Goal: Task Accomplishment & Management: Complete application form

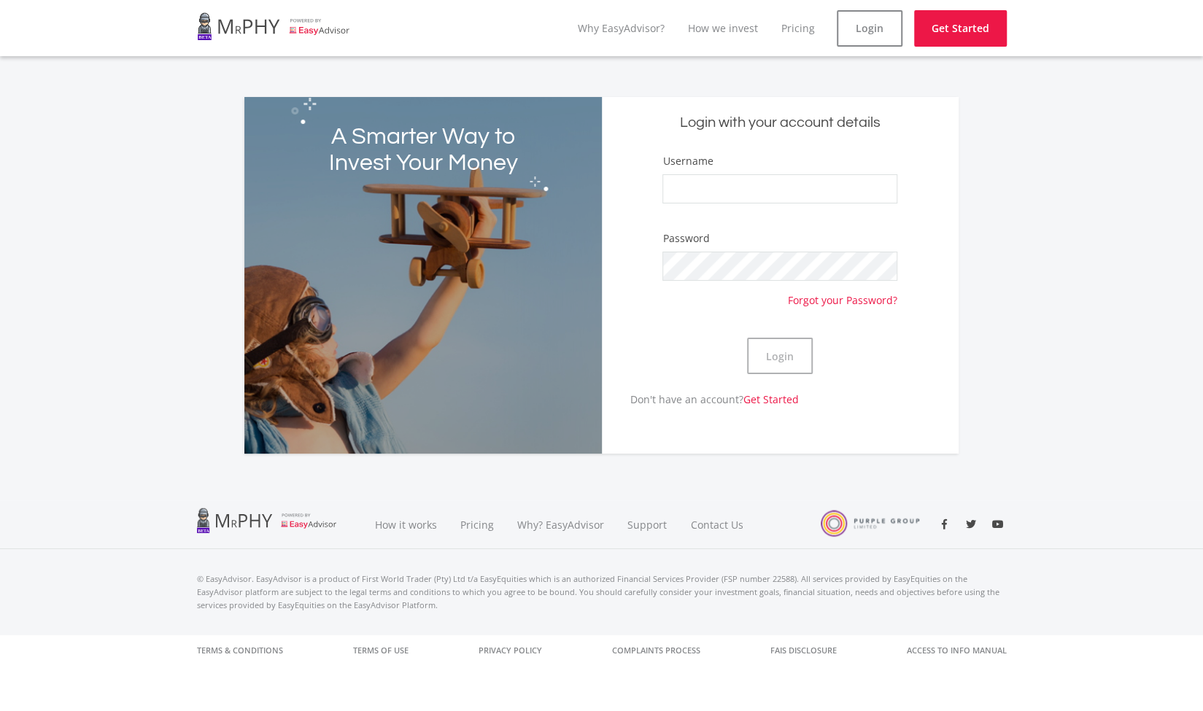
click at [630, 217] on form "Username Password Forgot your Password? Login" at bounding box center [780, 272] width 335 height 238
click at [869, 23] on link "Login" at bounding box center [869, 28] width 66 height 36
click at [763, 177] on input "Username" at bounding box center [779, 188] width 234 height 29
click at [747, 338] on button "Login" at bounding box center [780, 356] width 66 height 36
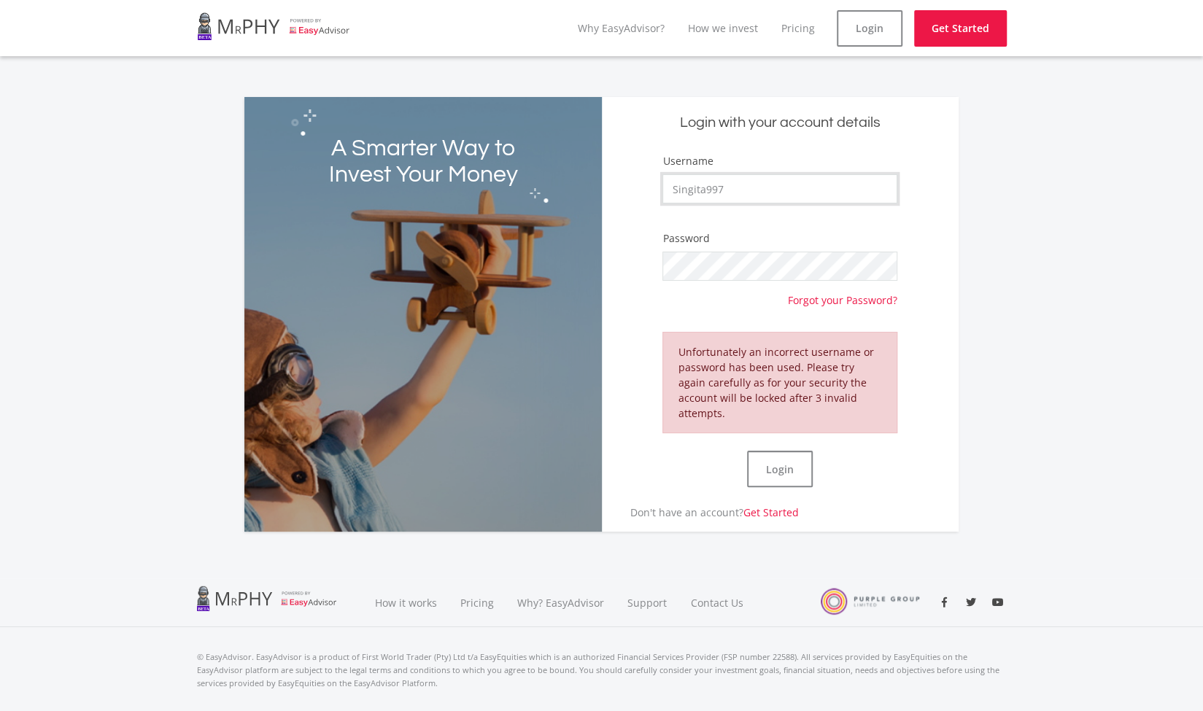
click at [713, 191] on input "Singita997" at bounding box center [779, 188] width 234 height 29
type input "Singita97"
click at [769, 451] on button "Login" at bounding box center [780, 469] width 66 height 36
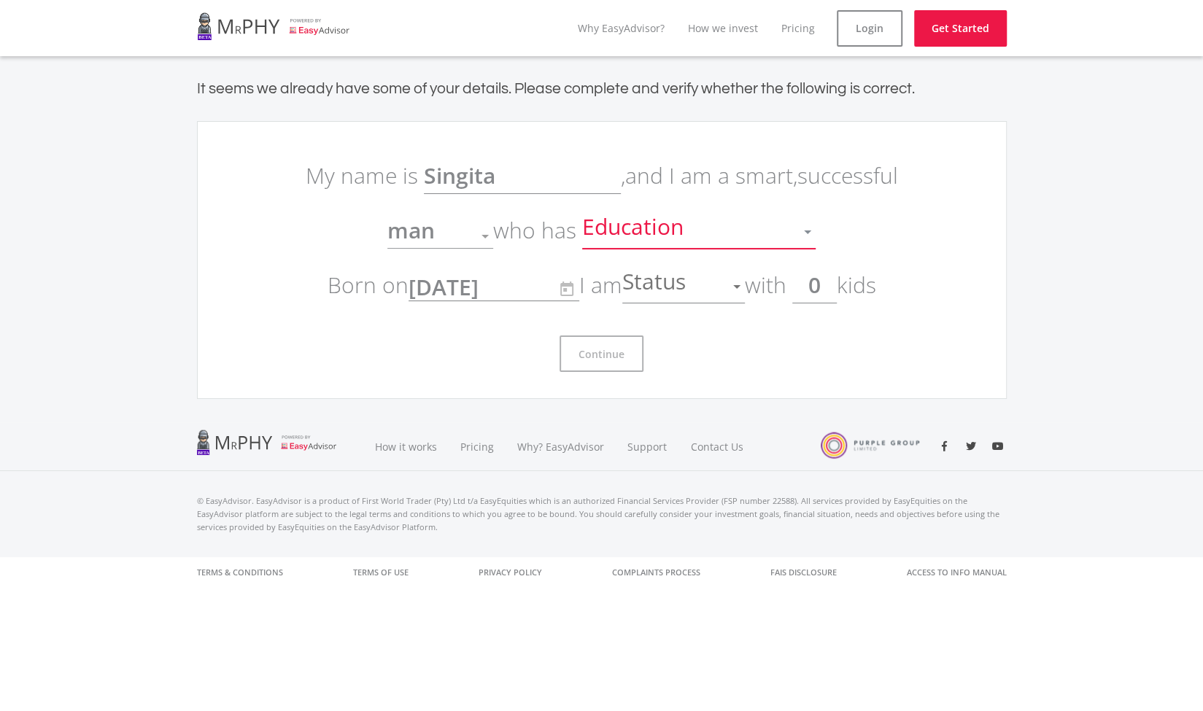
click at [778, 233] on div "Education" at bounding box center [687, 232] width 211 height 28
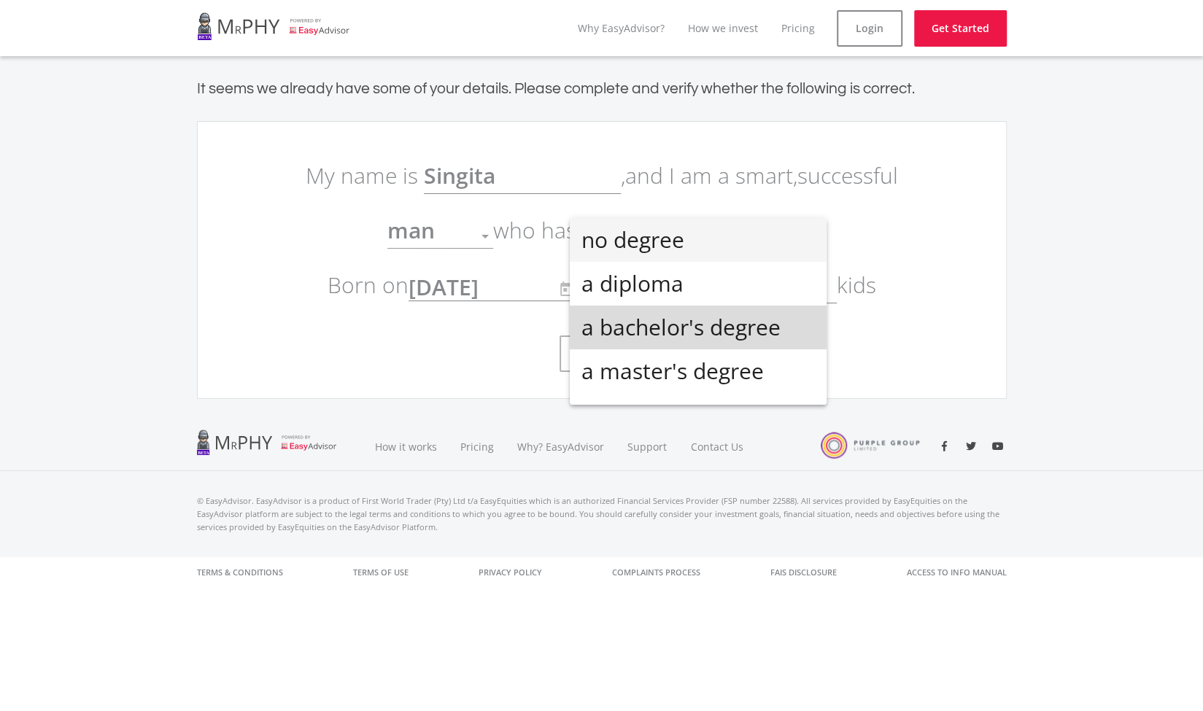
click at [717, 341] on span "a bachelor's degree" at bounding box center [697, 328] width 233 height 44
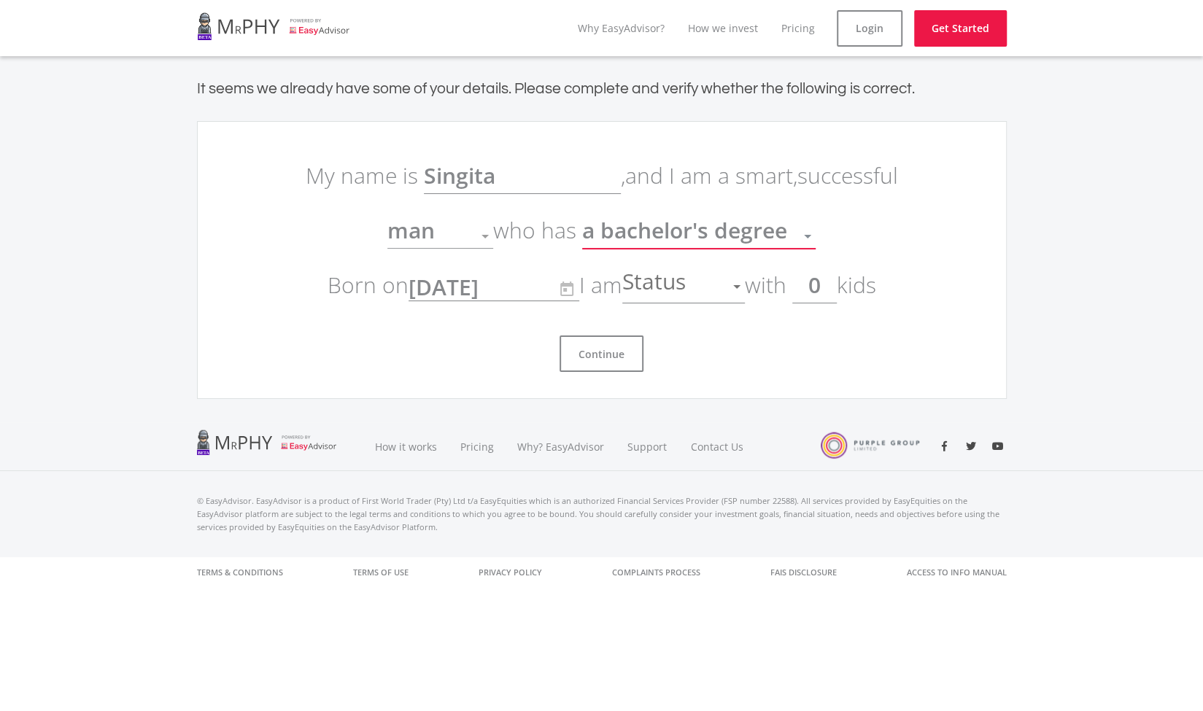
scroll to position [10, 0]
click at [689, 284] on span "Status" at bounding box center [655, 287] width 67 height 28
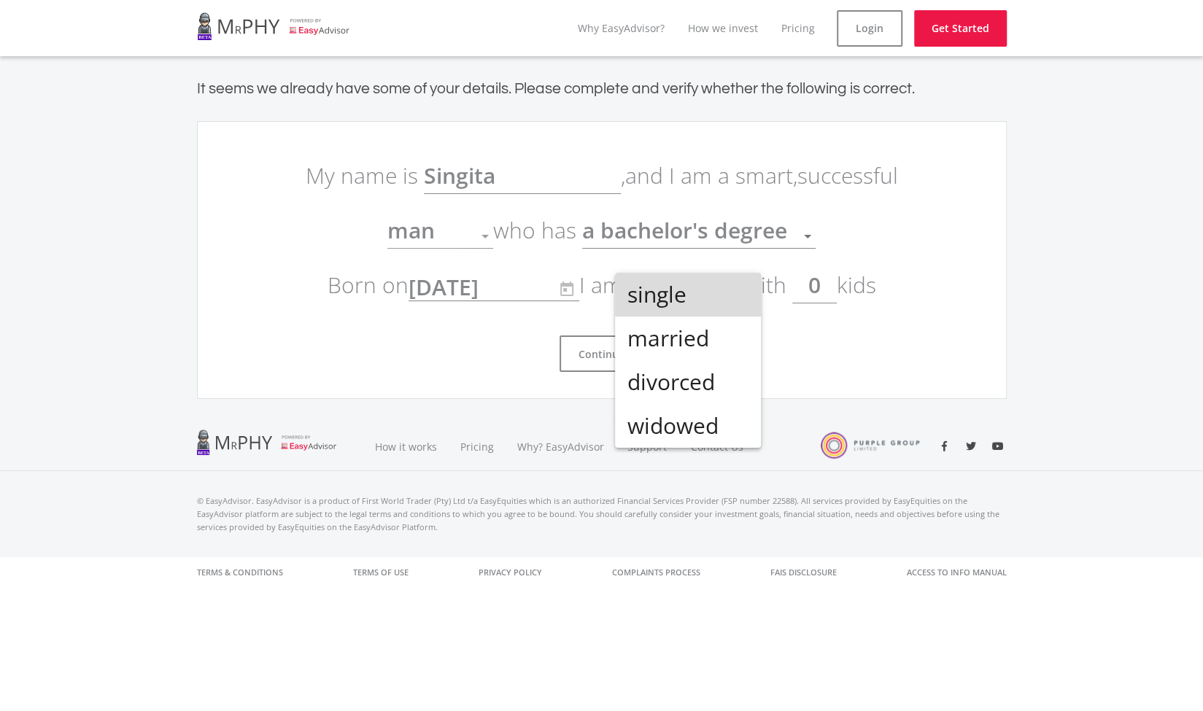
click at [698, 300] on span "single" at bounding box center [687, 295] width 123 height 44
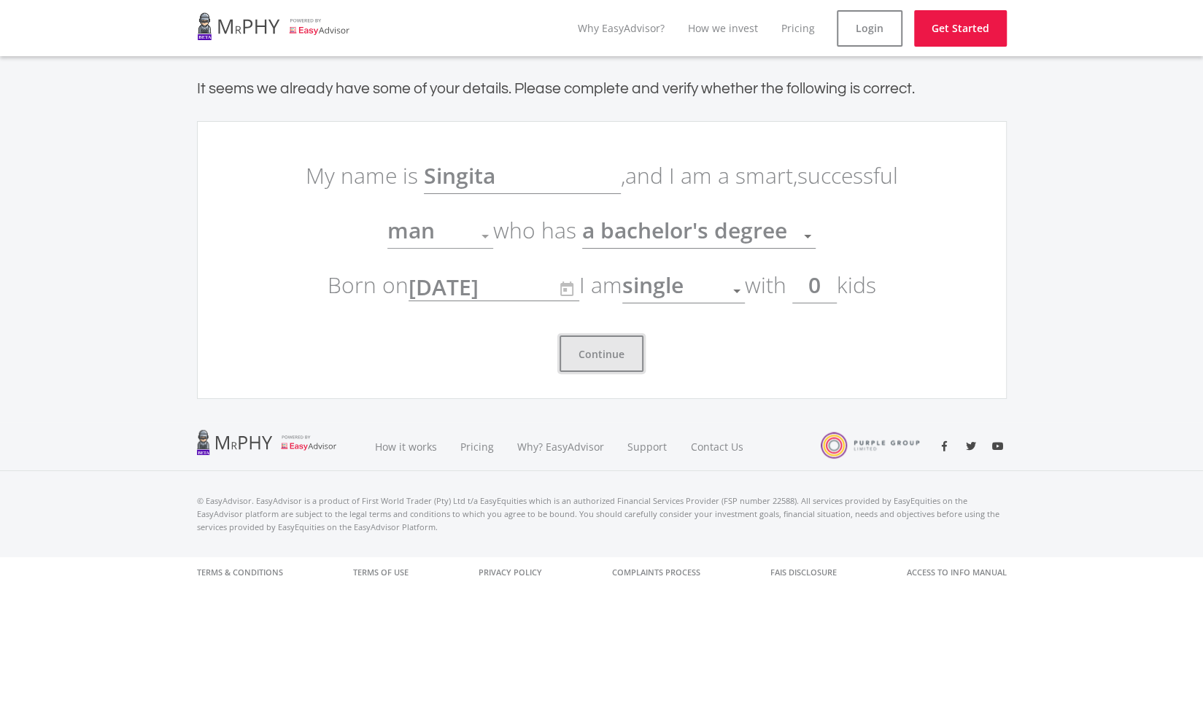
click at [607, 357] on button "Continue" at bounding box center [601, 353] width 84 height 36
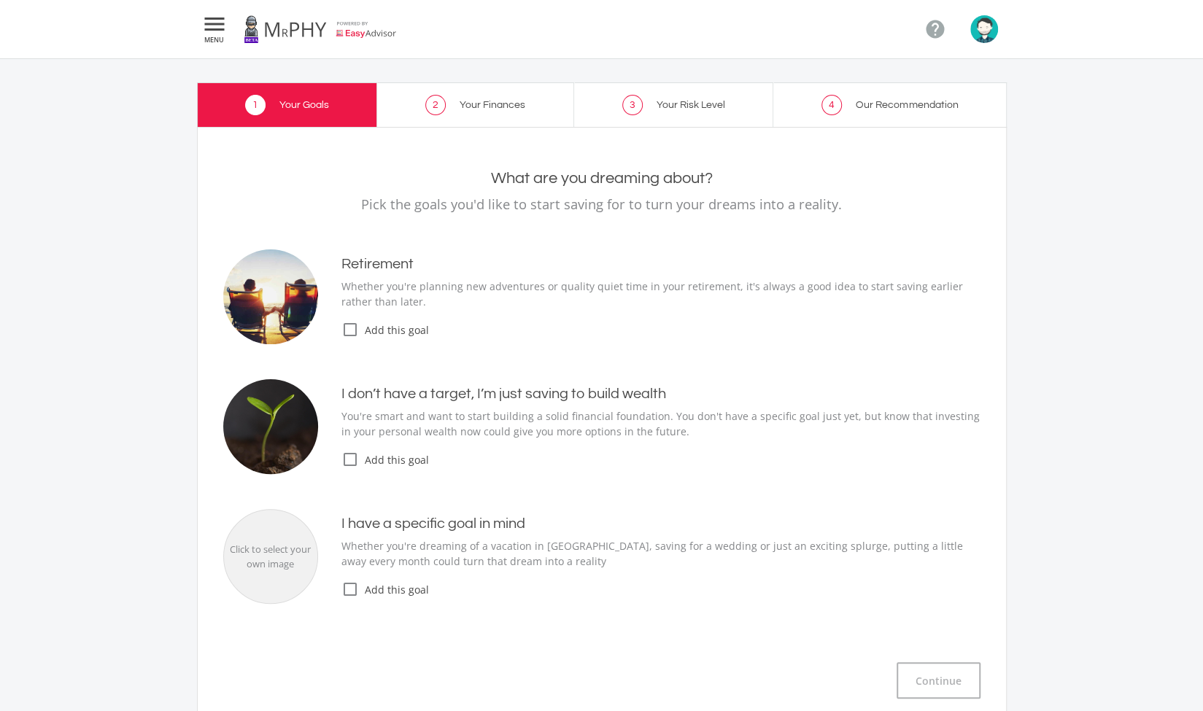
click at [353, 584] on icon "check_box_outline_blank" at bounding box center [350, 589] width 18 height 18
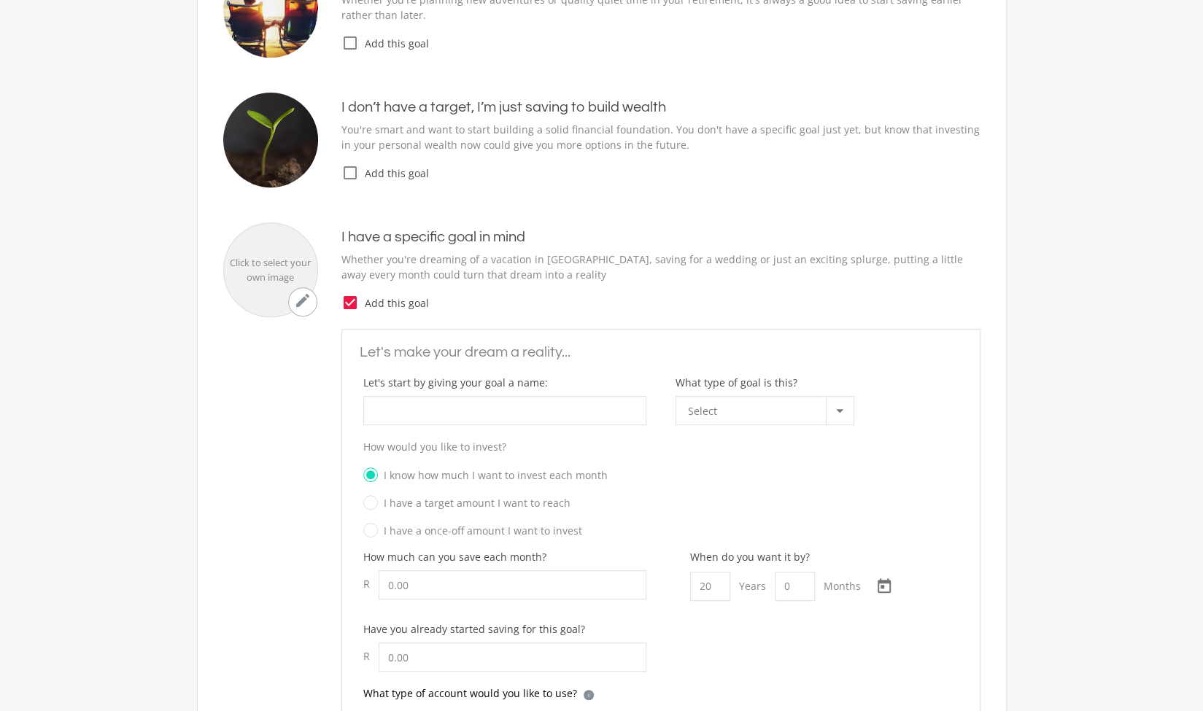
scroll to position [287, 0]
click at [842, 410] on div at bounding box center [840, 410] width 28 height 28
click at [826, 369] on div at bounding box center [601, 355] width 1203 height 711
click at [357, 299] on icon "check_box" at bounding box center [350, 302] width 18 height 18
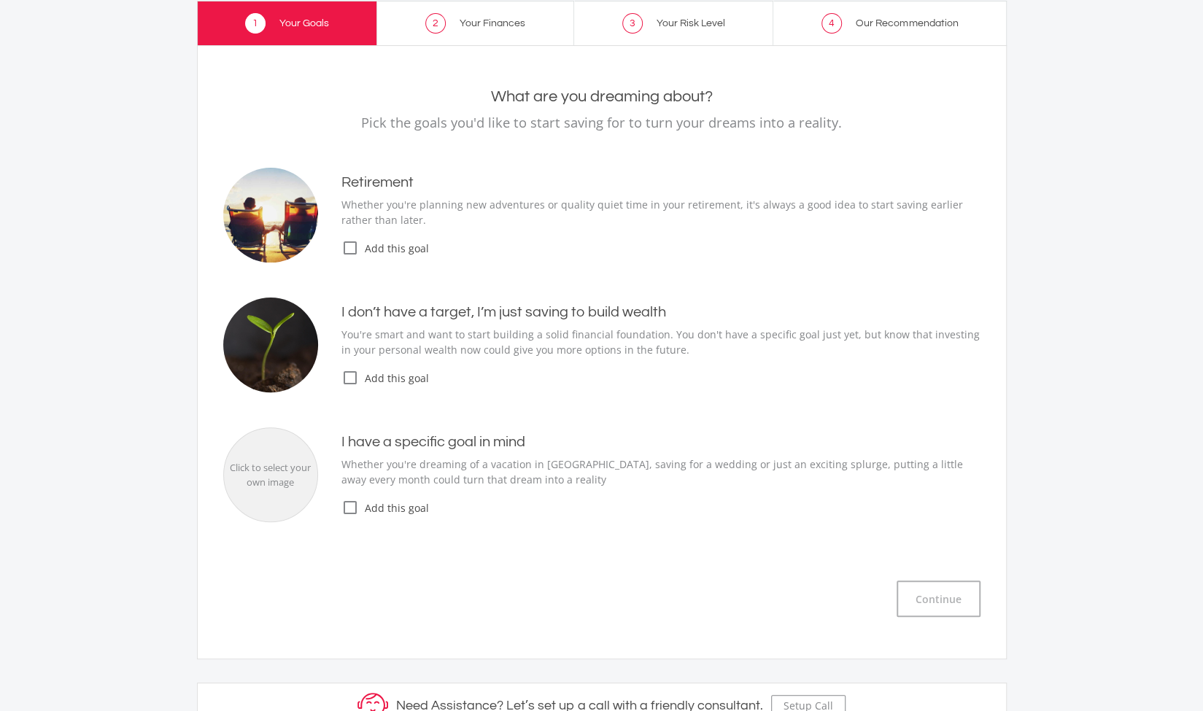
scroll to position [73, 0]
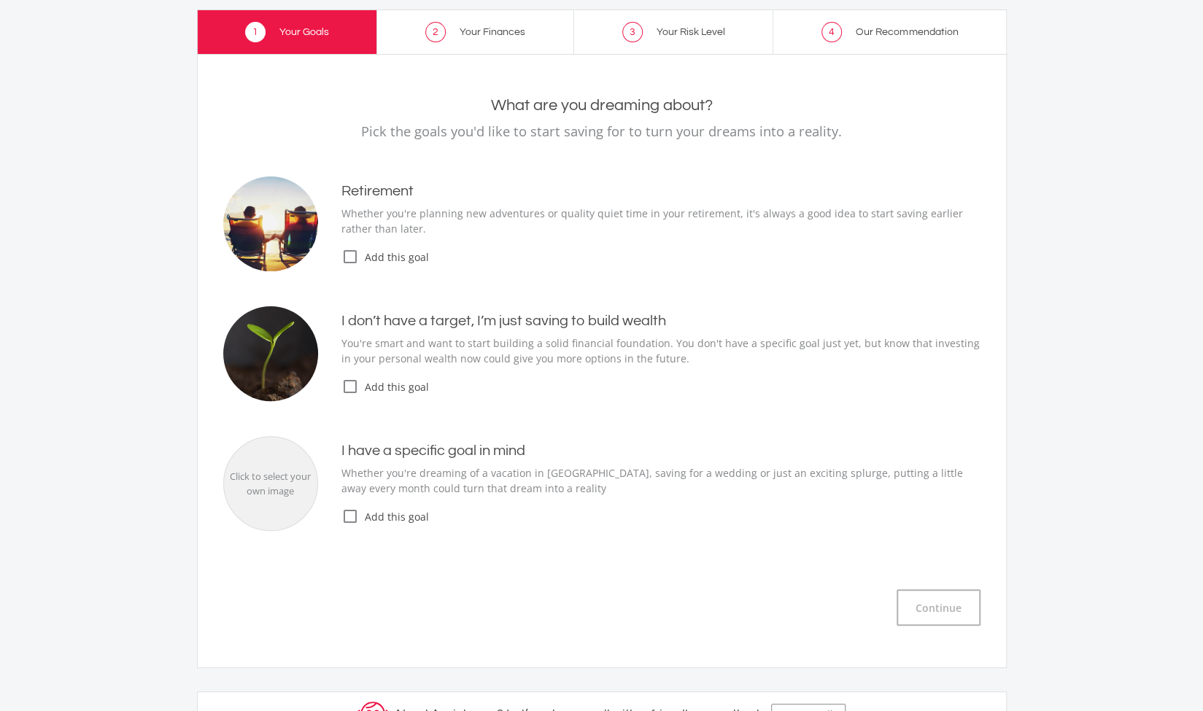
click at [354, 262] on icon "check_box_outline_blank" at bounding box center [350, 257] width 18 height 18
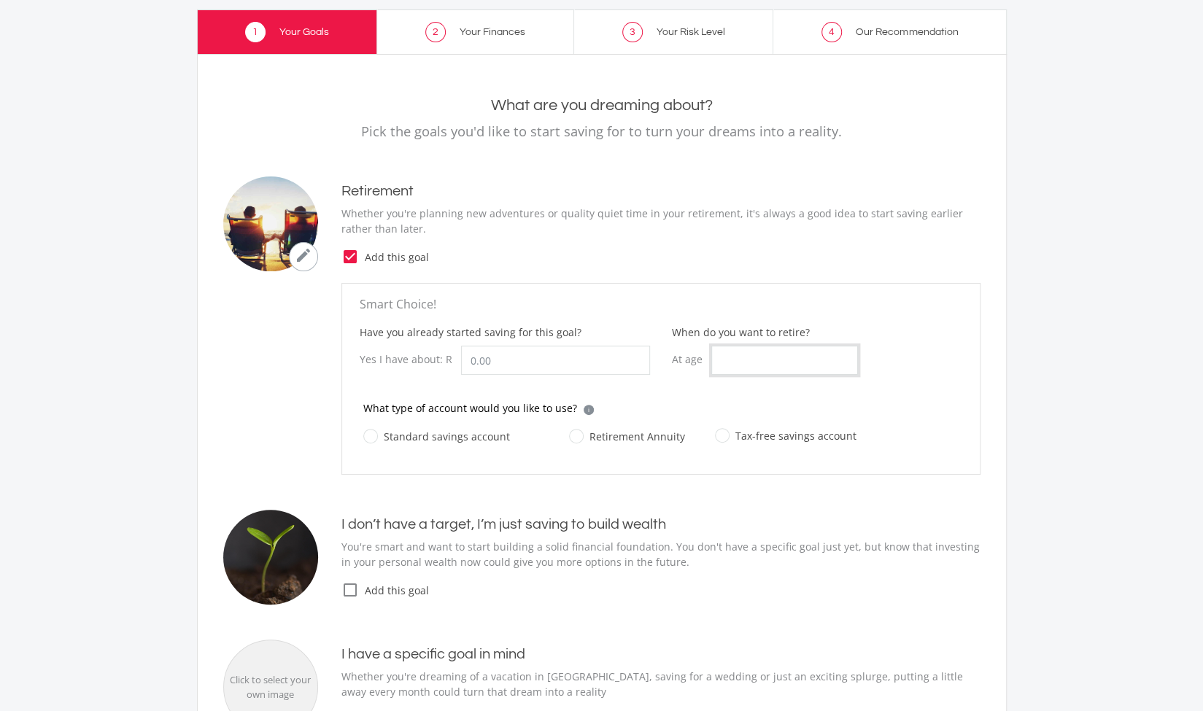
click at [745, 367] on input "When do you want to retire?" at bounding box center [784, 360] width 147 height 29
type input "30"
click at [370, 430] on label "Standard savings account" at bounding box center [436, 436] width 147 height 18
click at [370, 430] on input "Standard savings account" at bounding box center [422, 444] width 147 height 29
radio input "true"
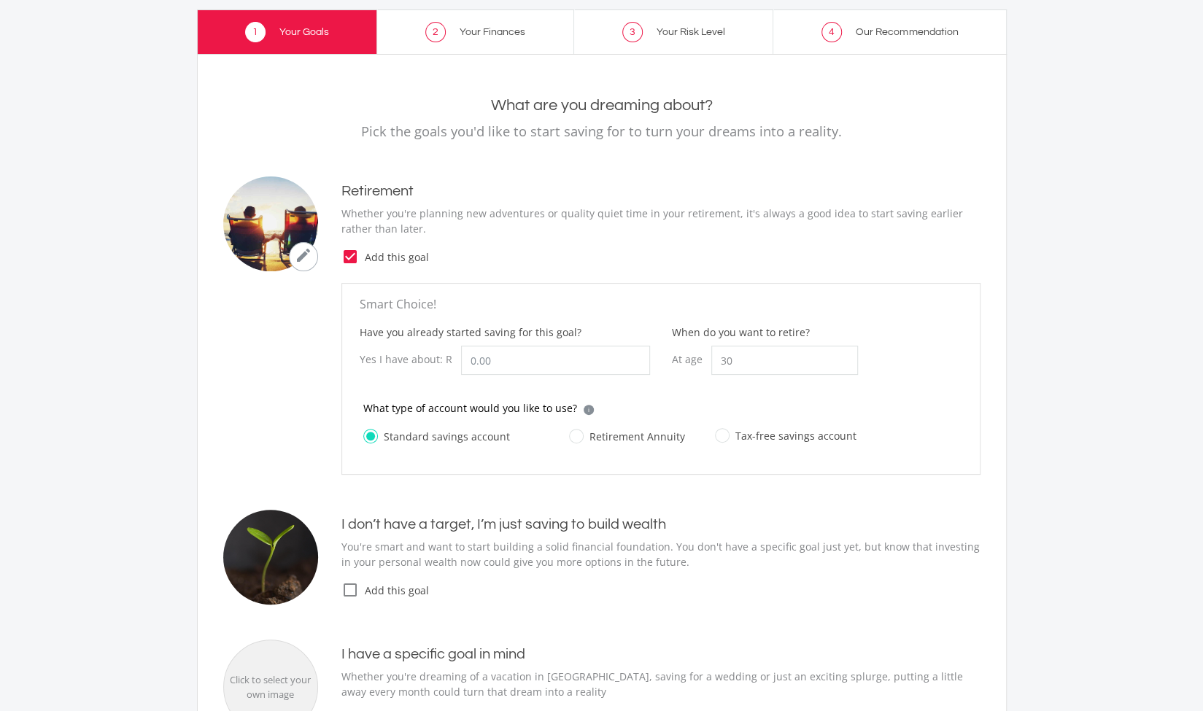
click at [571, 438] on label "Retirement Annuity" at bounding box center [627, 436] width 116 height 18
click at [571, 438] on input "Retirement Annuity" at bounding box center [612, 444] width 116 height 29
radio input "true"
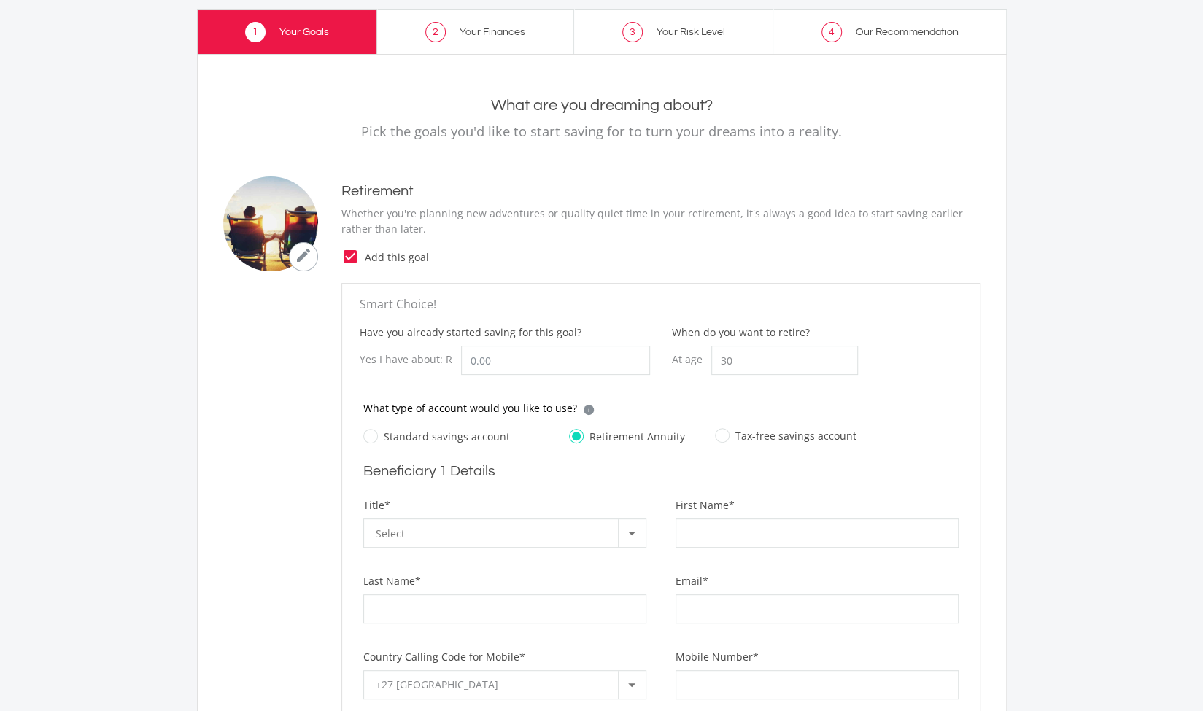
click at [370, 424] on div "What type of account would you like to use? i Which account type should I choos…" at bounding box center [660, 413] width 595 height 27
click at [373, 432] on label "Standard savings account" at bounding box center [436, 436] width 147 height 18
click at [373, 432] on input "Standard savings account" at bounding box center [422, 444] width 147 height 29
radio input "true"
radio input "false"
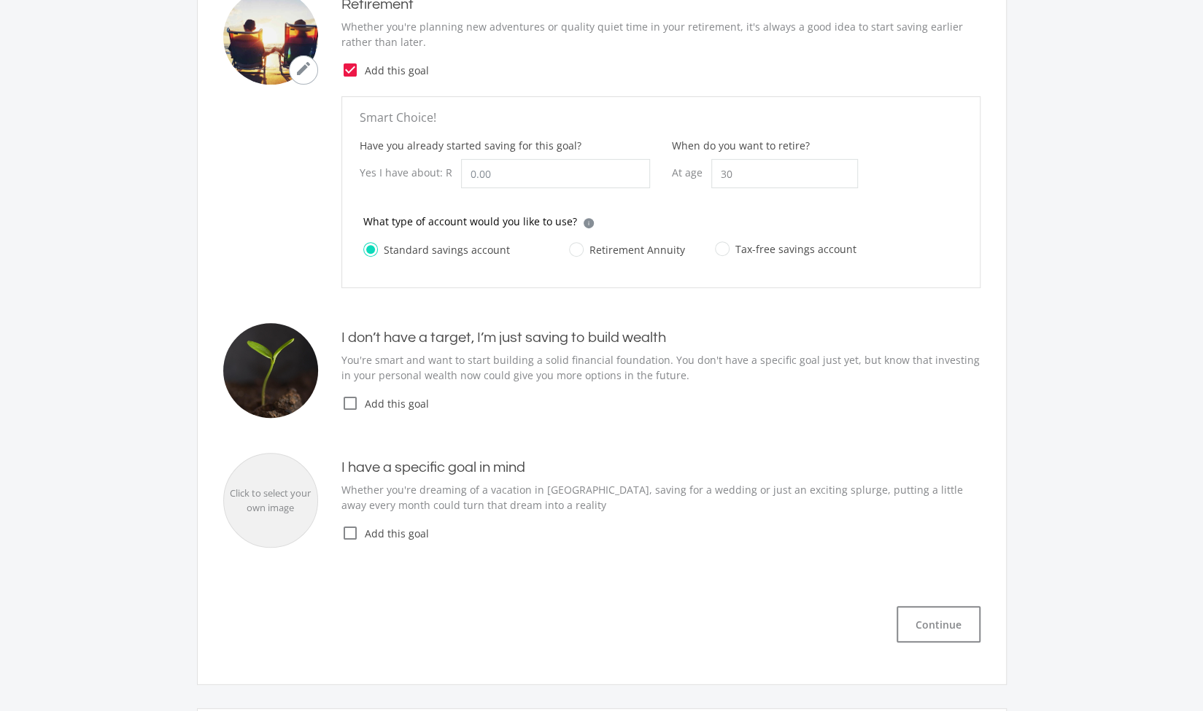
scroll to position [327, 0]
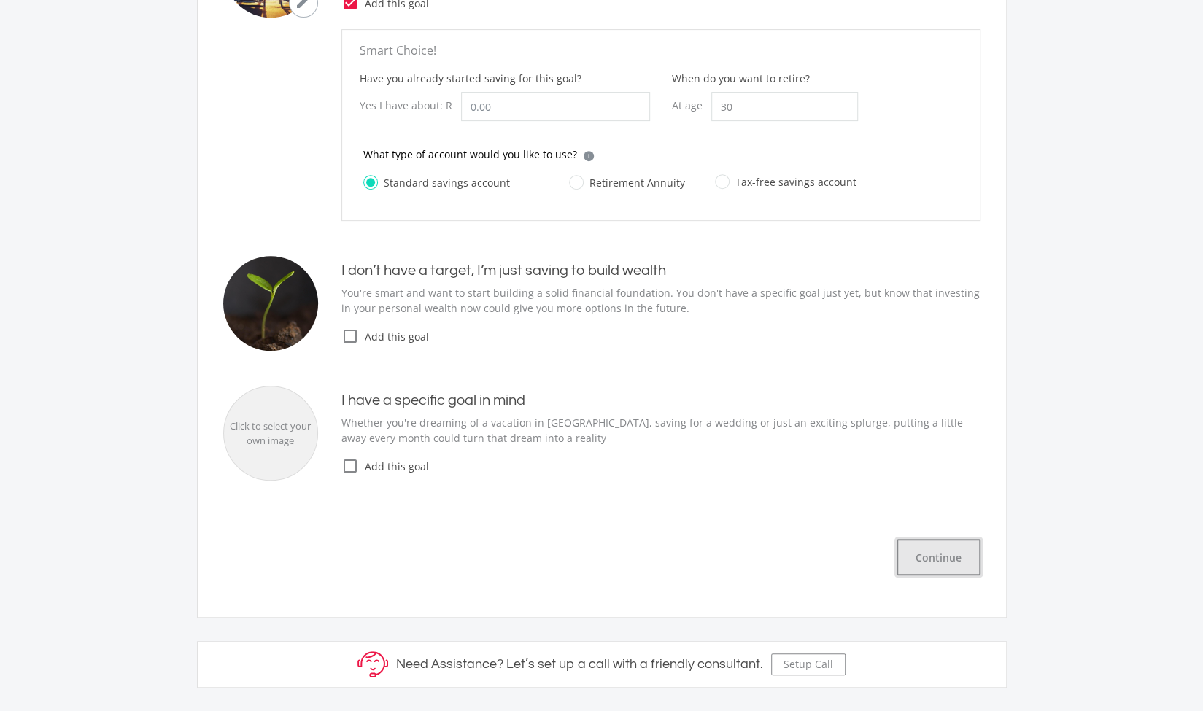
click at [948, 565] on button "Continue" at bounding box center [938, 557] width 84 height 36
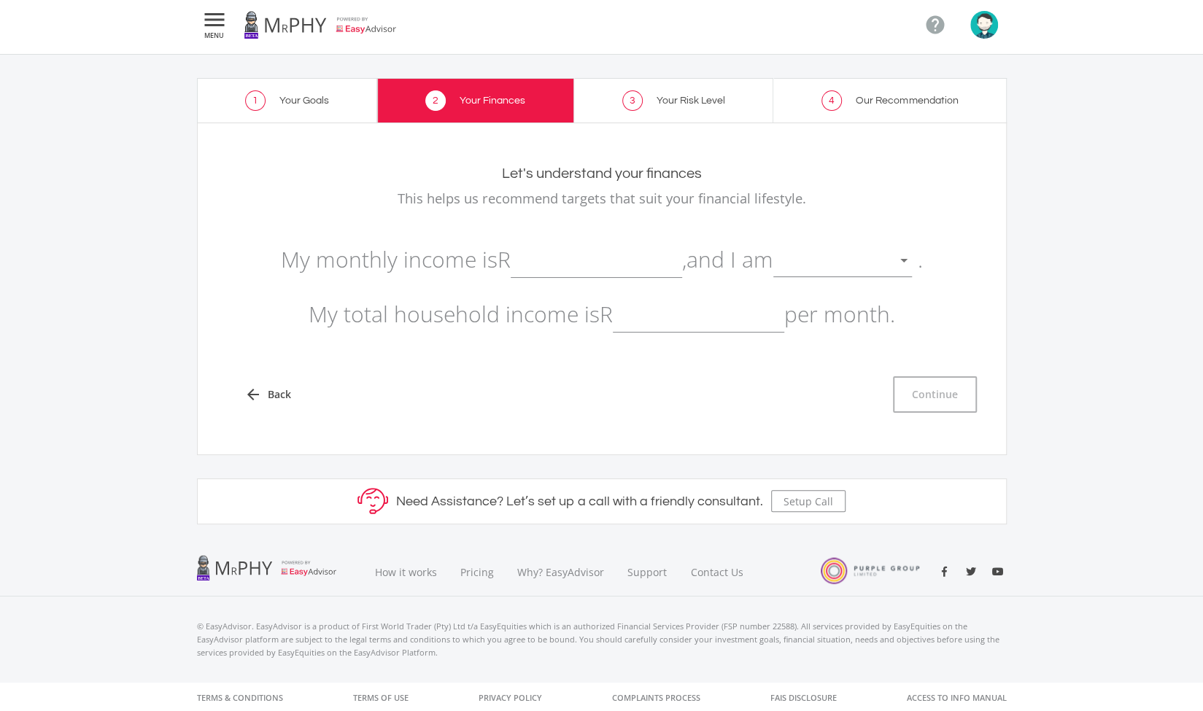
click at [621, 264] on input "text" at bounding box center [595, 259] width 171 height 36
type input "328,000.00"
click at [823, 256] on div at bounding box center [831, 261] width 117 height 28
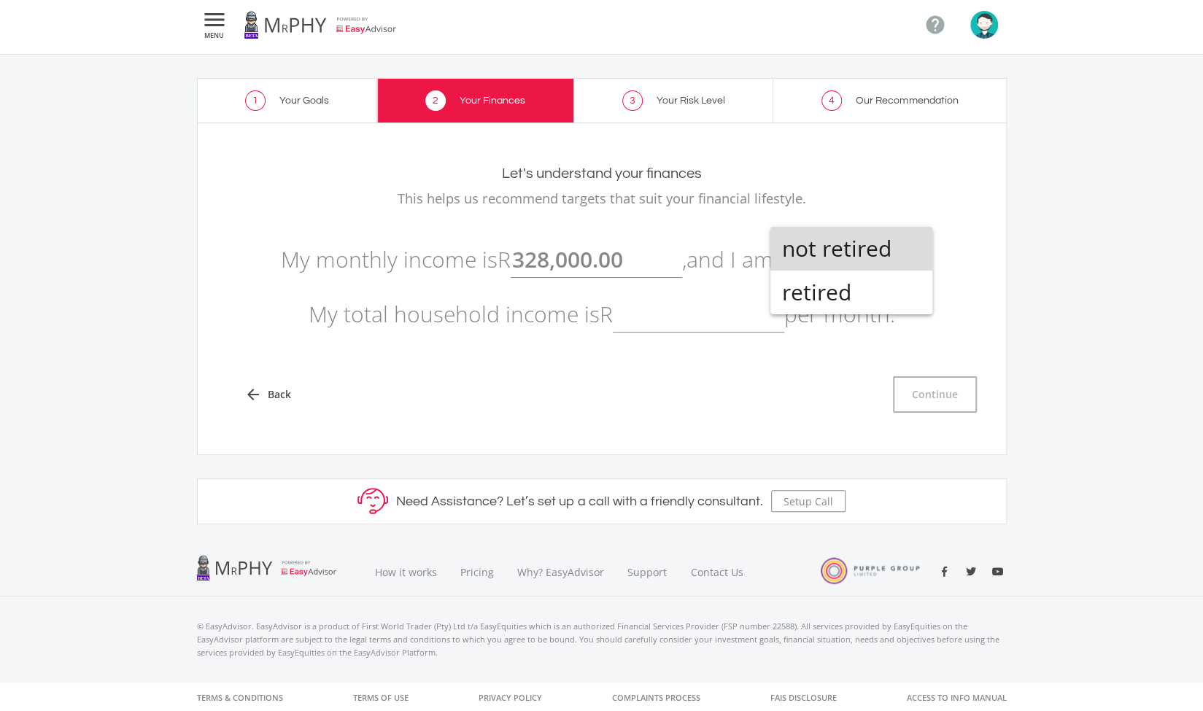
click at [855, 256] on span "not retired" at bounding box center [851, 249] width 139 height 44
click at [758, 316] on input "text" at bounding box center [698, 314] width 171 height 36
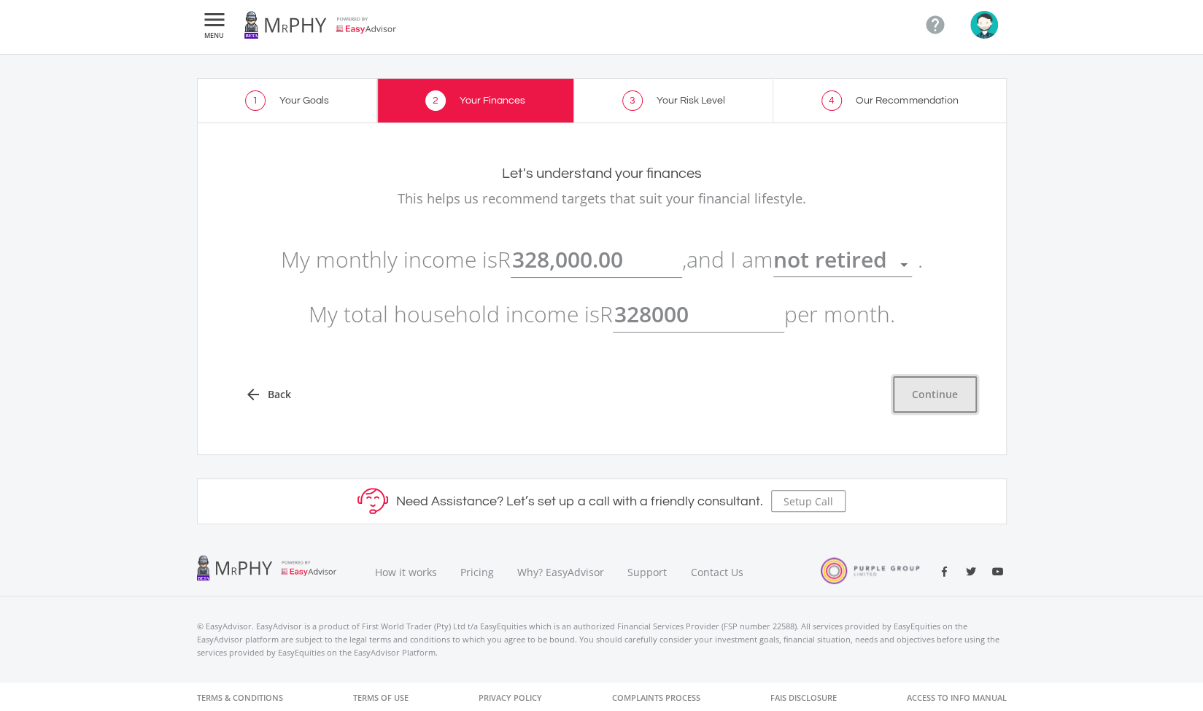
type input "328,000.00"
click at [910, 383] on button "Continue" at bounding box center [935, 394] width 84 height 36
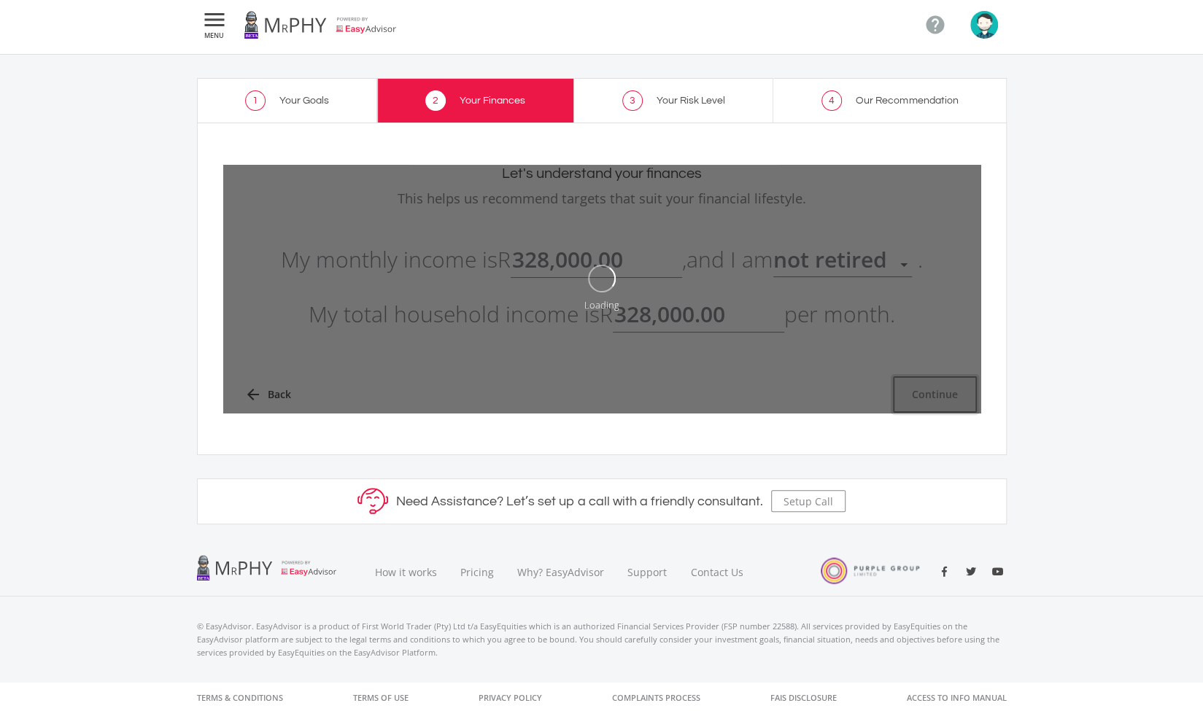
type input "328000"
type input "328,000.00"
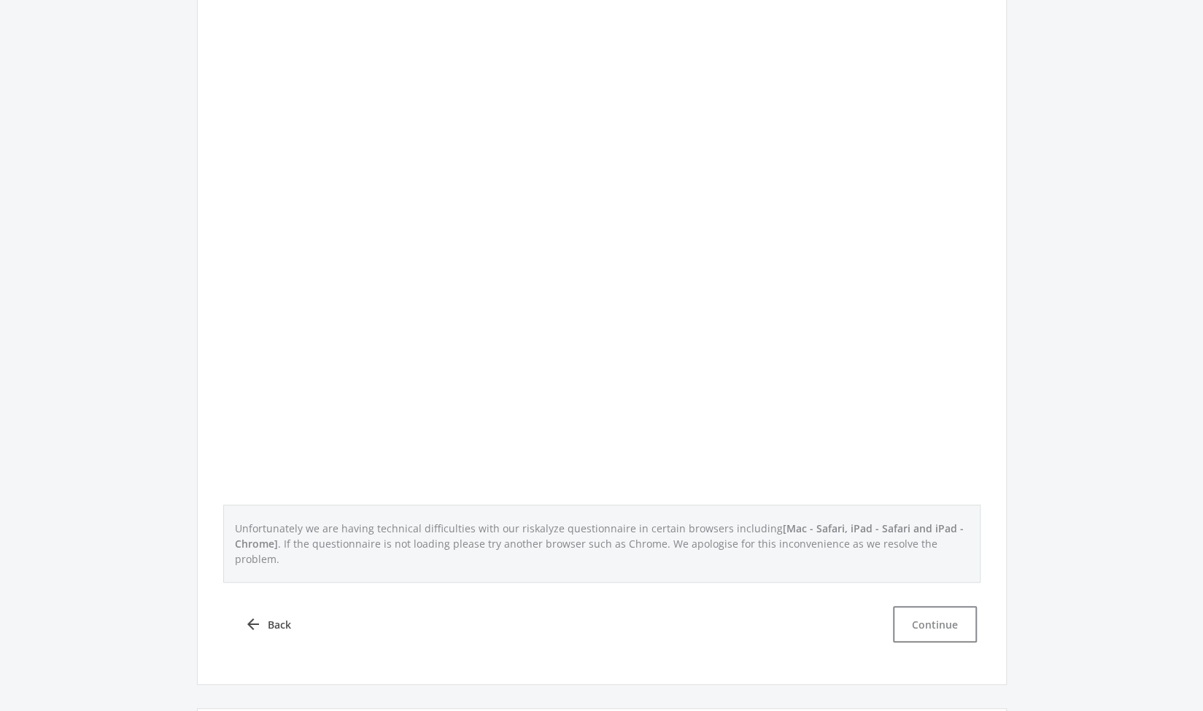
scroll to position [347, 0]
click at [946, 605] on button "Continue" at bounding box center [935, 619] width 84 height 36
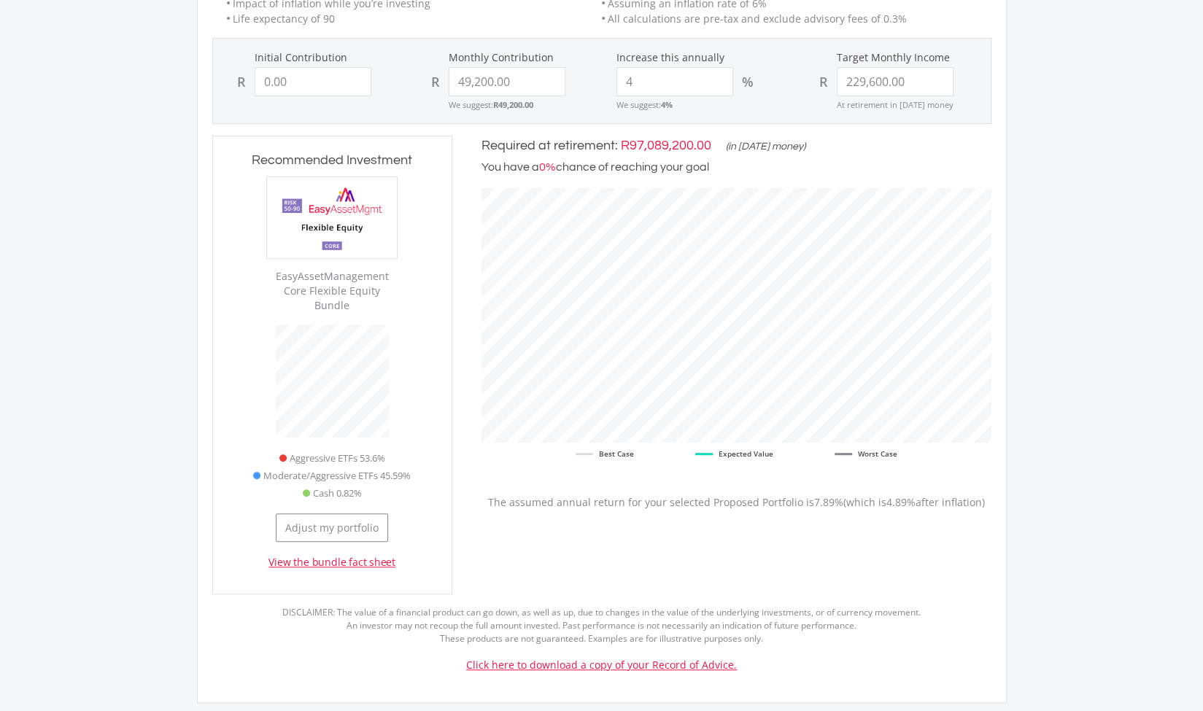
scroll to position [443, 538]
click at [307, 84] on input "0.00" at bounding box center [313, 81] width 117 height 29
type input "0"
type input "1000000"
type input "49200"
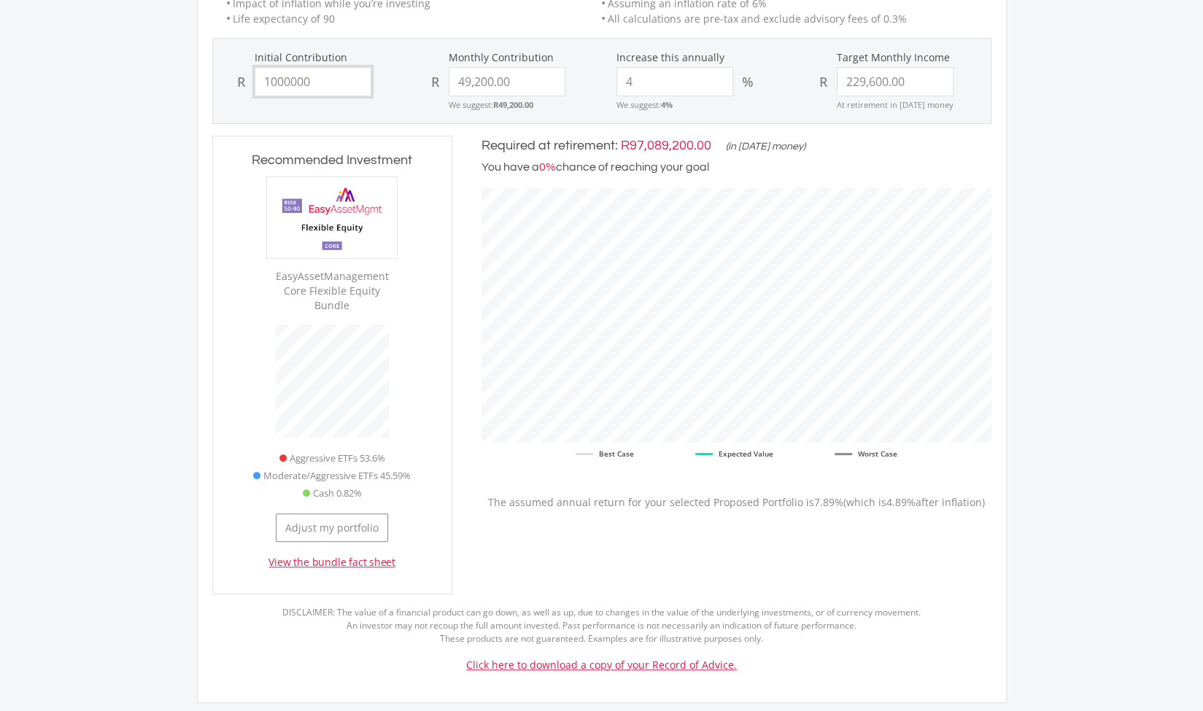
type input "229600"
type input "49,200.00"
type input "229,600.00"
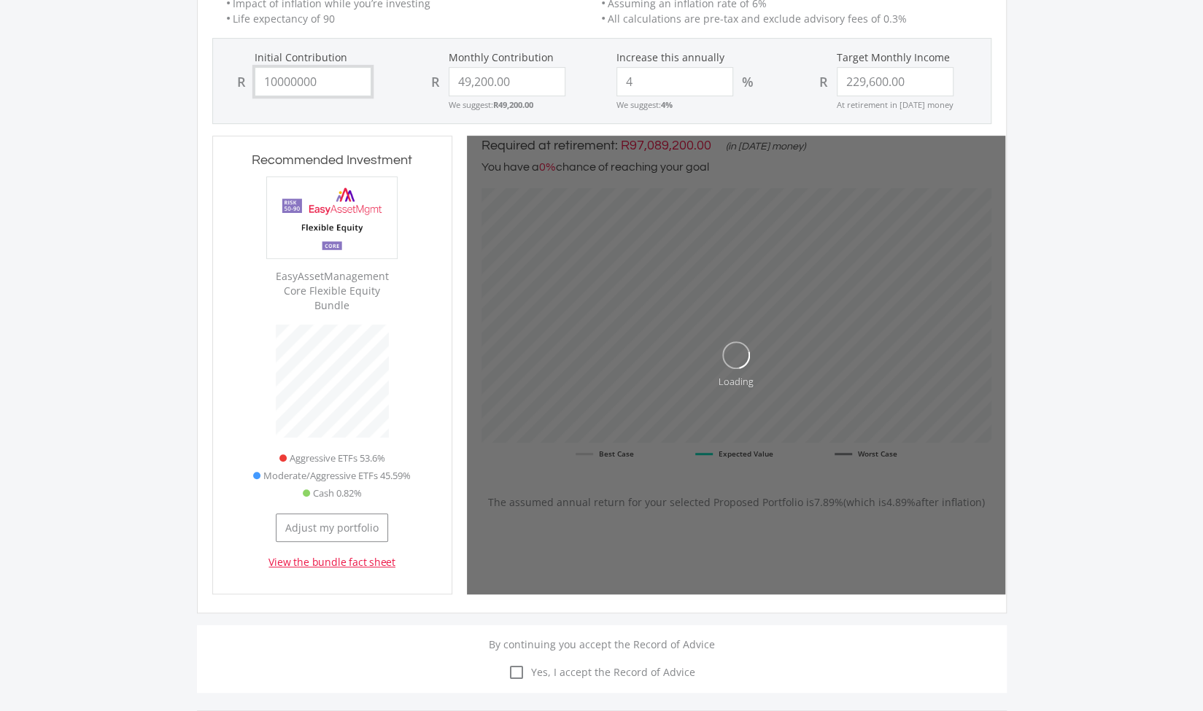
type input "100000000"
type input "49200"
type input "229600"
type input "49,200.00"
type input "229,600.00"
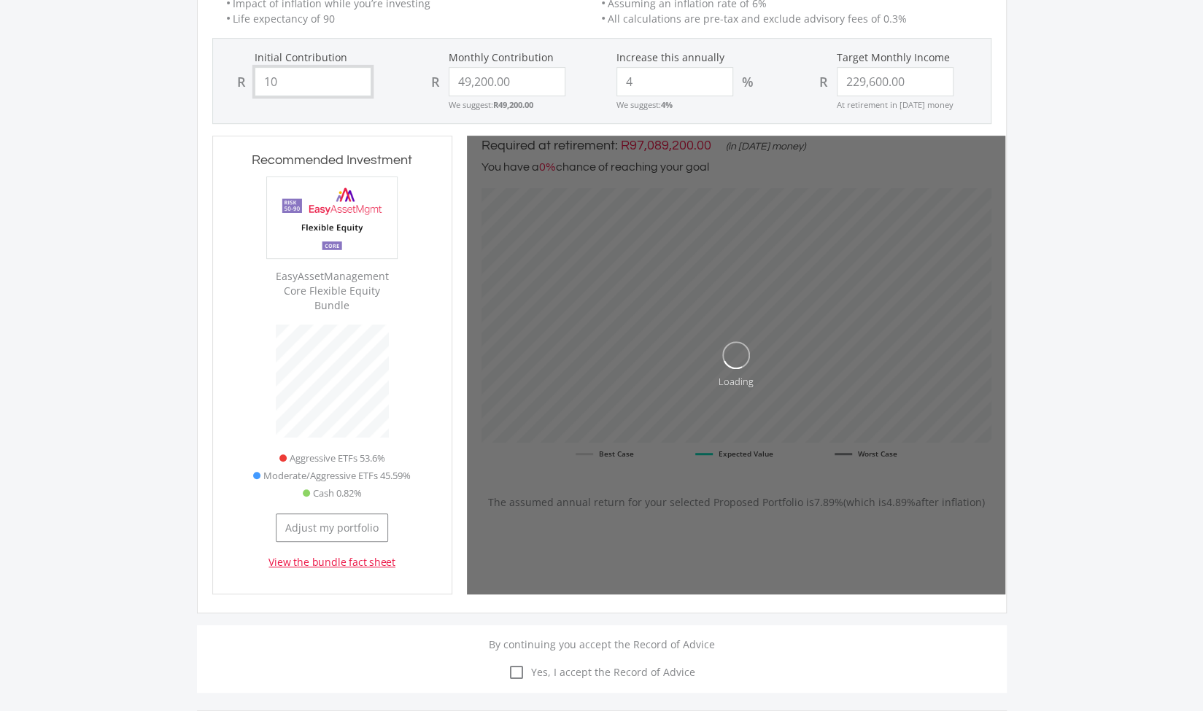
type input "1"
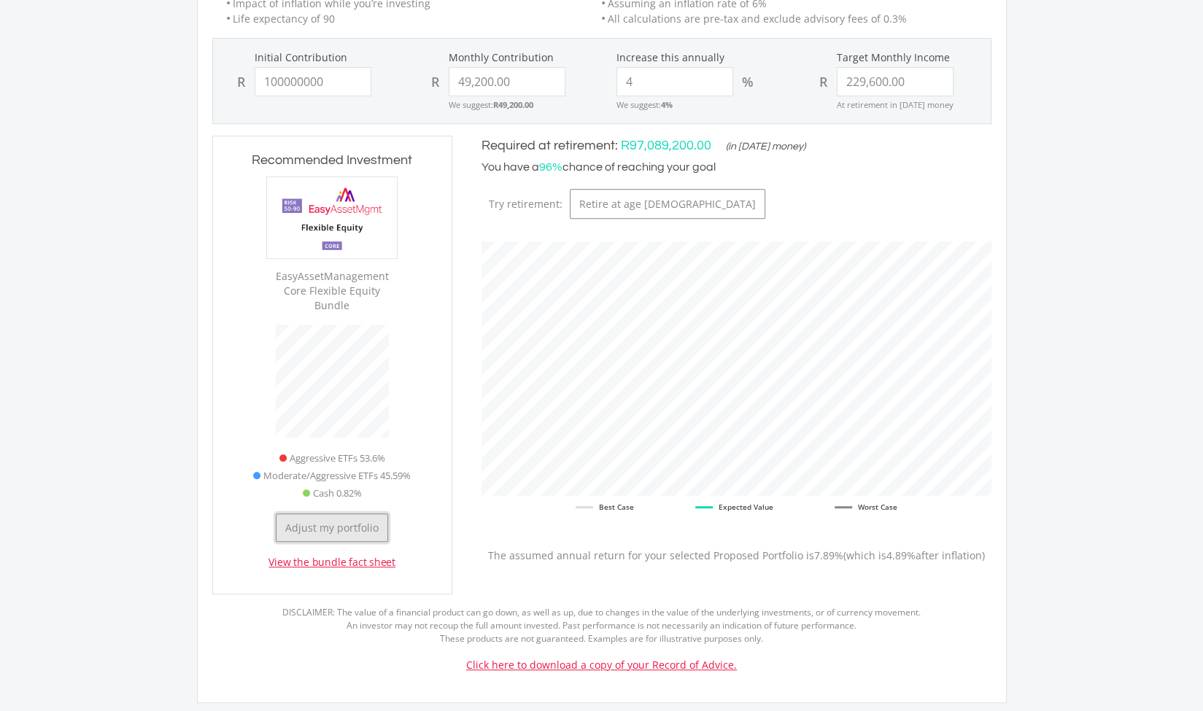
type input "100,000,000.00"
click at [365, 516] on button "Adjust my portfolio" at bounding box center [332, 527] width 112 height 28
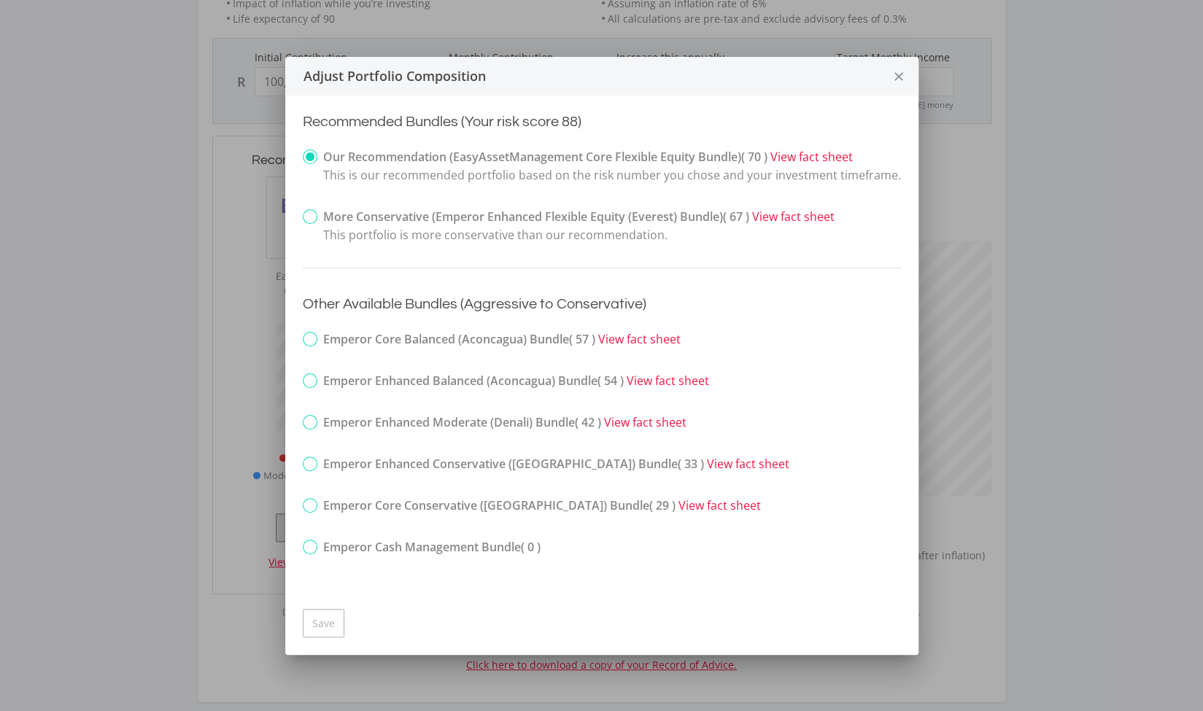
scroll to position [0, 0]
click at [318, 220] on label "More Conservative (Emperor Enhanced Flexible Equity (Everest) Bundle) ( 67 ) Vi…" at bounding box center [569, 226] width 532 height 36
click at [298, 220] on input "More Conservative (Emperor Enhanced Flexible Equity (Everest) Bundle) ( 67 ) Vi…" at bounding box center [292, 229] width 9 height 36
radio input "true"
click at [338, 629] on button "Save" at bounding box center [324, 623] width 42 height 28
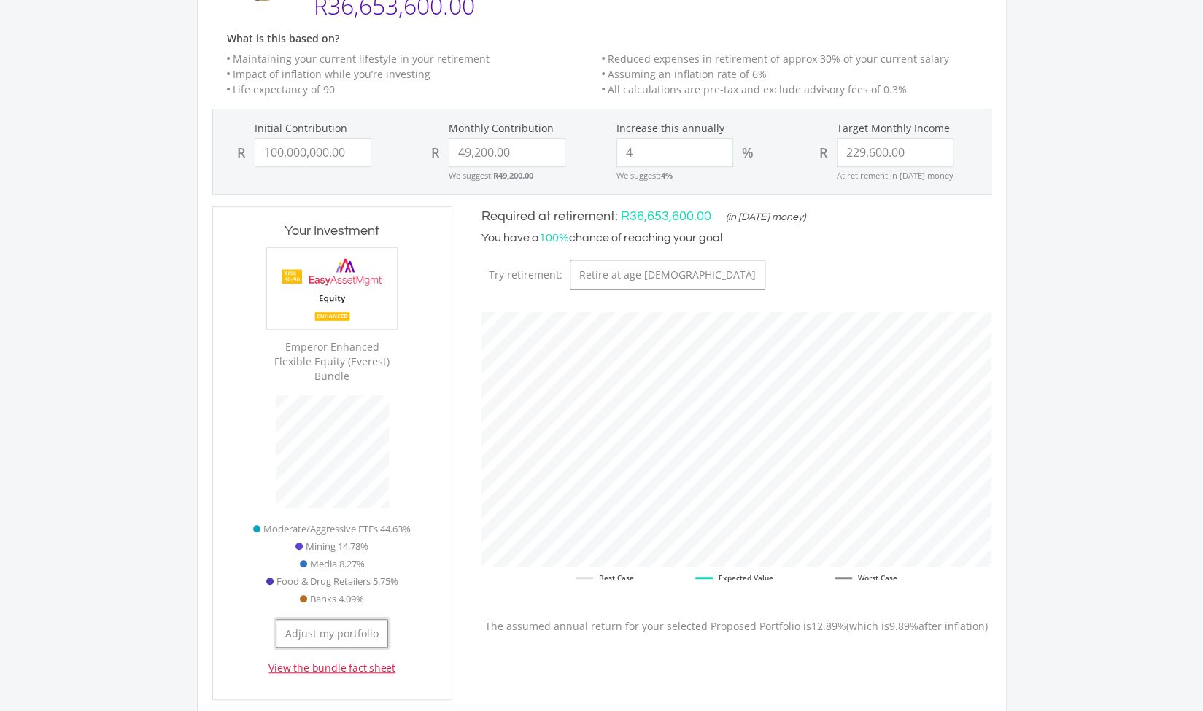
scroll to position [290, 0]
click at [912, 151] on input "229600.00" at bounding box center [894, 153] width 117 height 29
type input "2"
type input "100000000"
type input "49200"
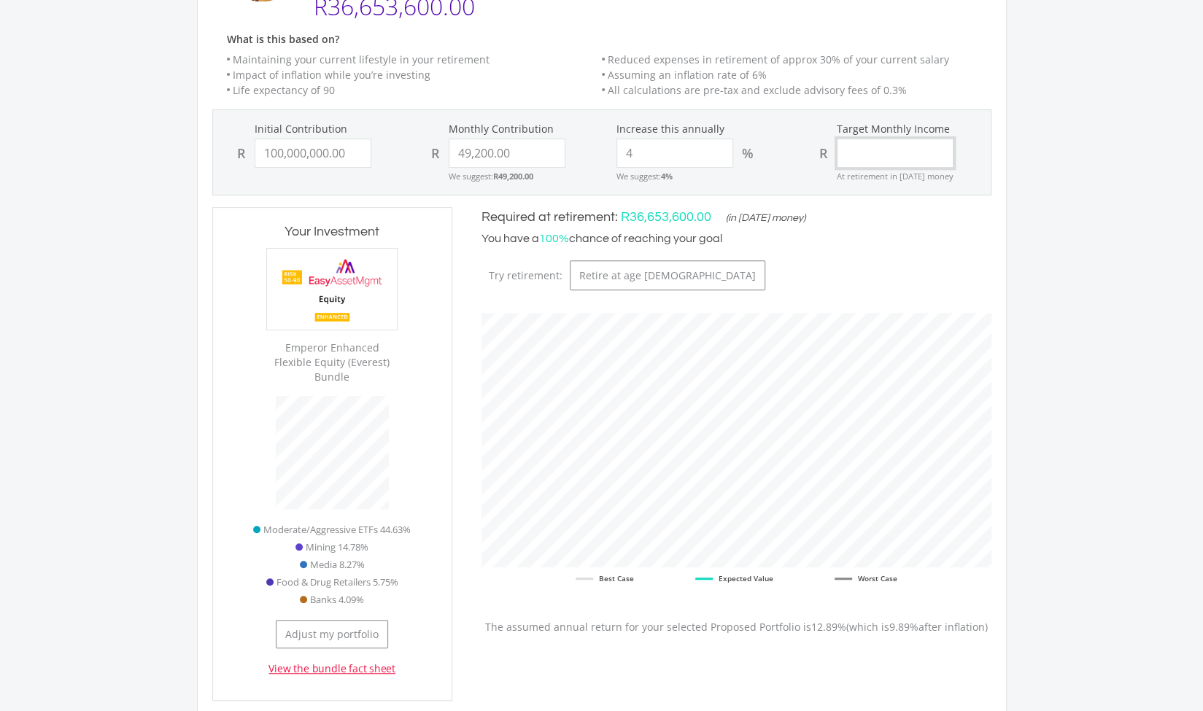
type input "0"
type input "100,000,000.00"
type input "49,200.00"
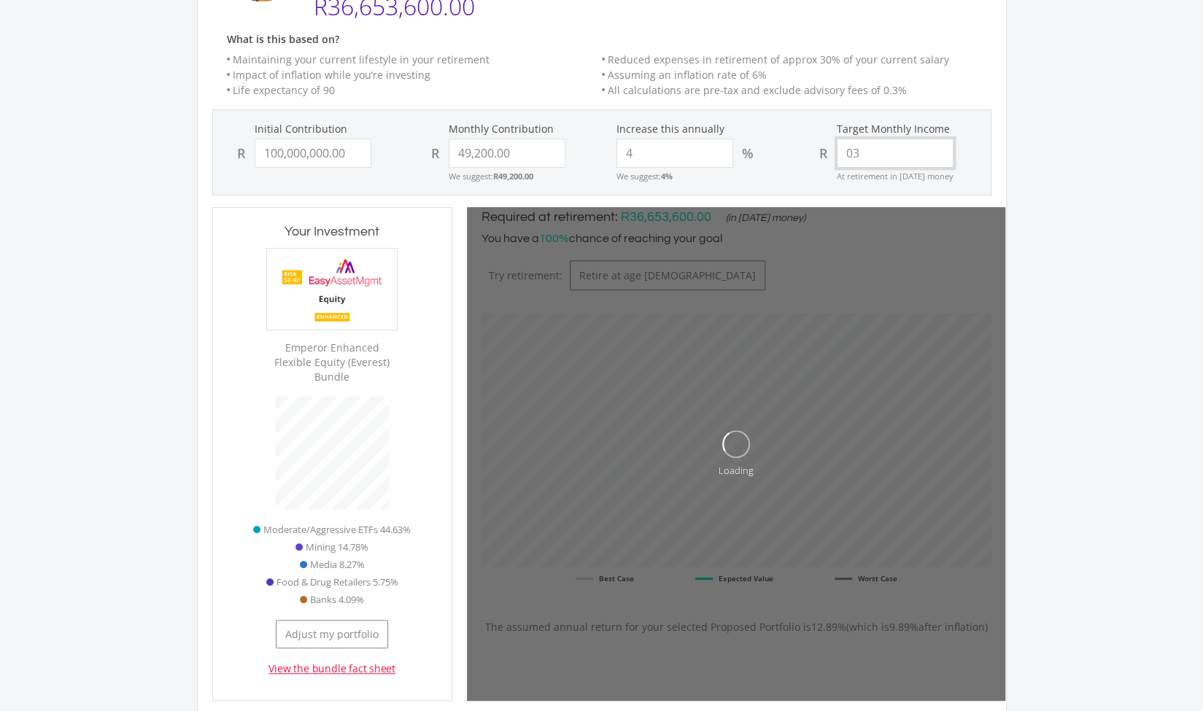
type input "0"
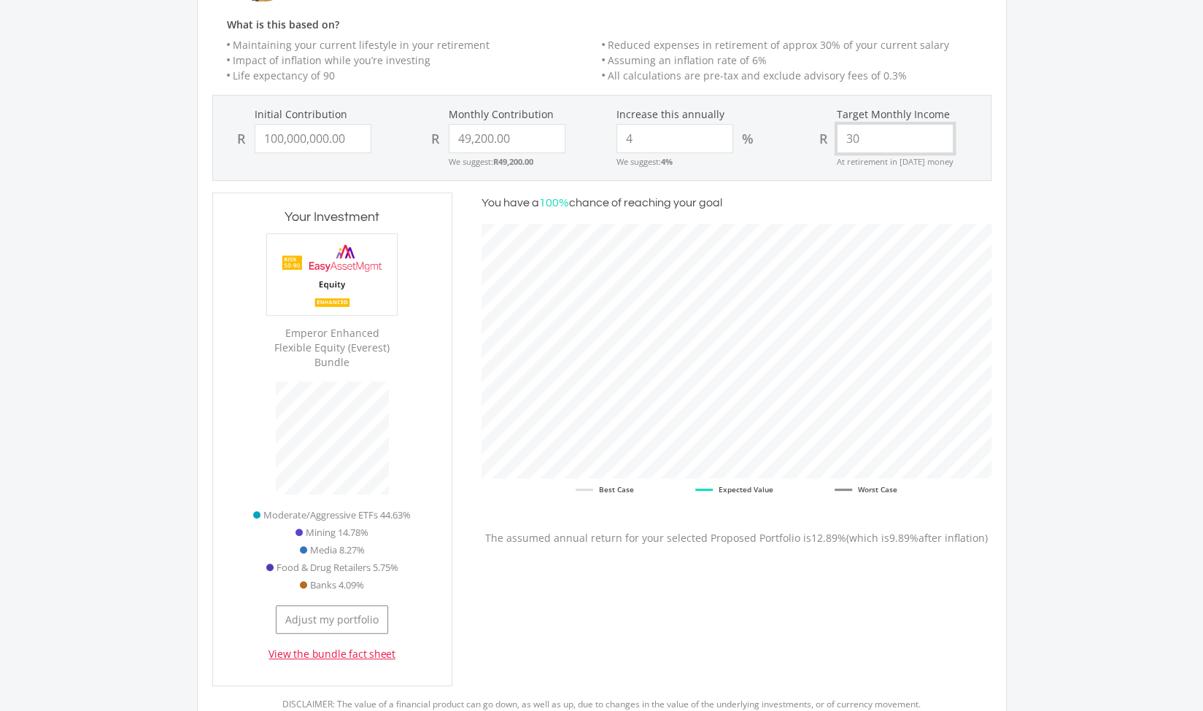
scroll to position [478, 538]
type input "300000"
type input "100000000"
type input "49200"
type input "100,000,000.00"
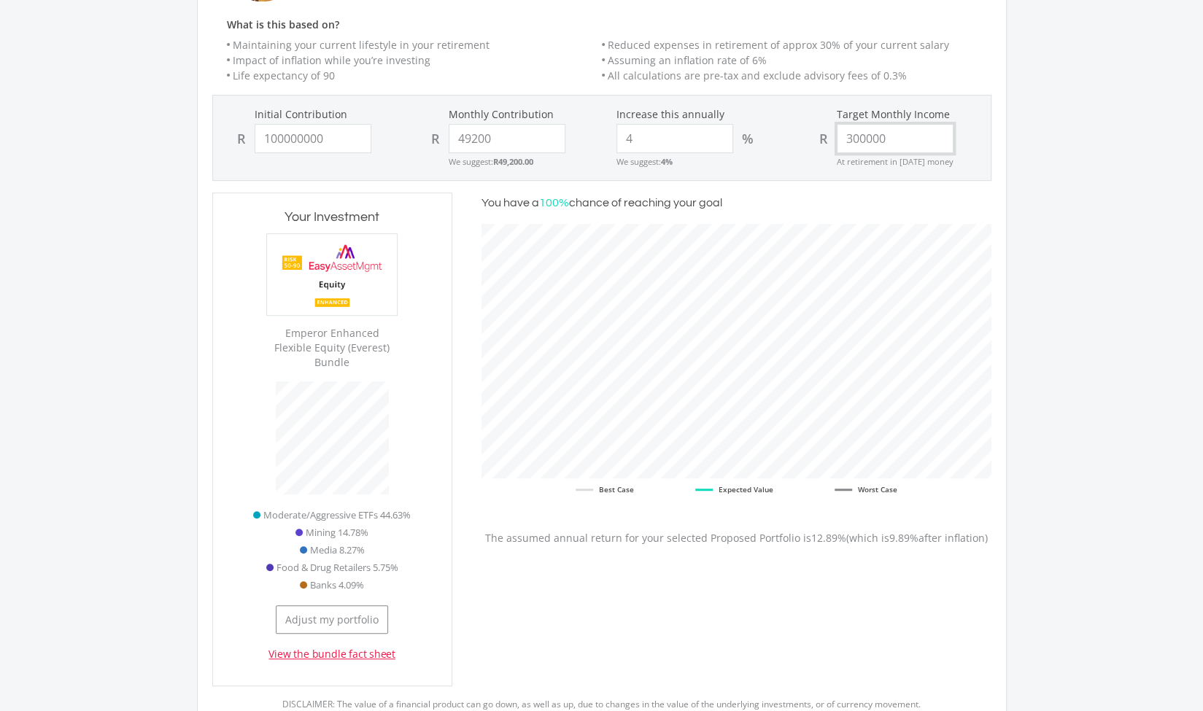
type input "49,200.00"
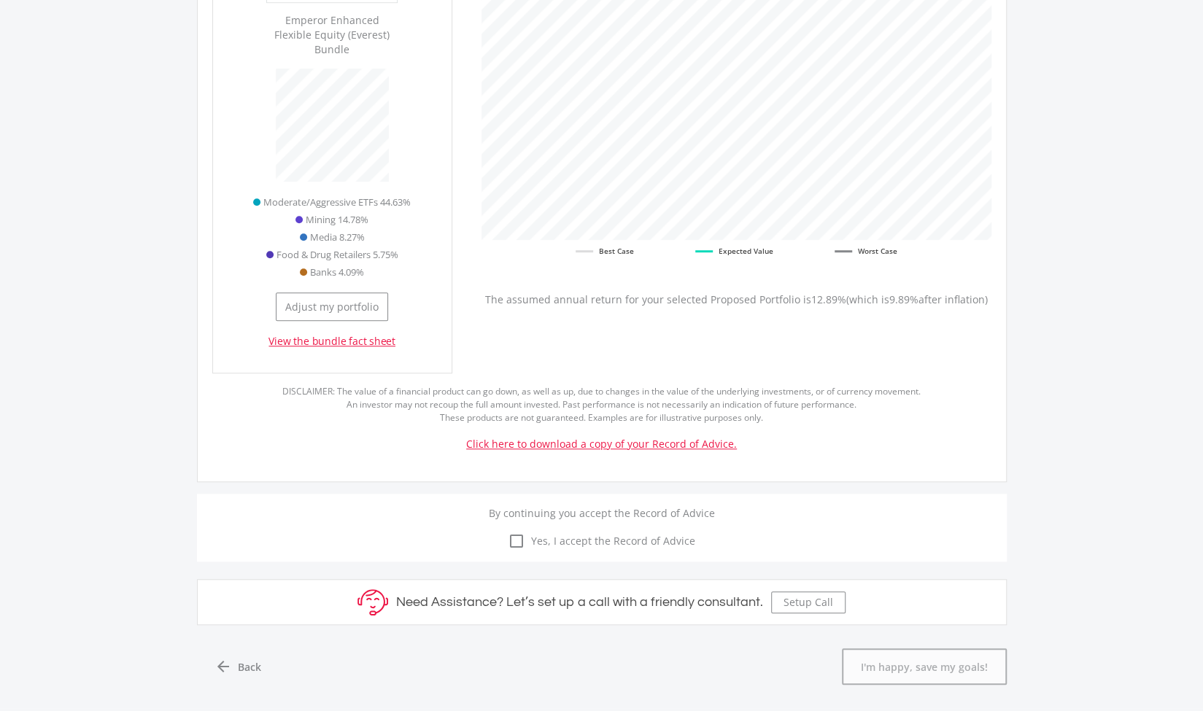
scroll to position [618, 0]
type input "300,000.00"
drag, startPoint x: 508, startPoint y: 516, endPoint x: 523, endPoint y: 527, distance: 19.3
click at [523, 527] on div "check_box_outline_blank check_box Yes, I accept the Record of Advice" at bounding box center [601, 540] width 809 height 41
click at [523, 532] on icon "check_box_outline_blank" at bounding box center [517, 541] width 18 height 18
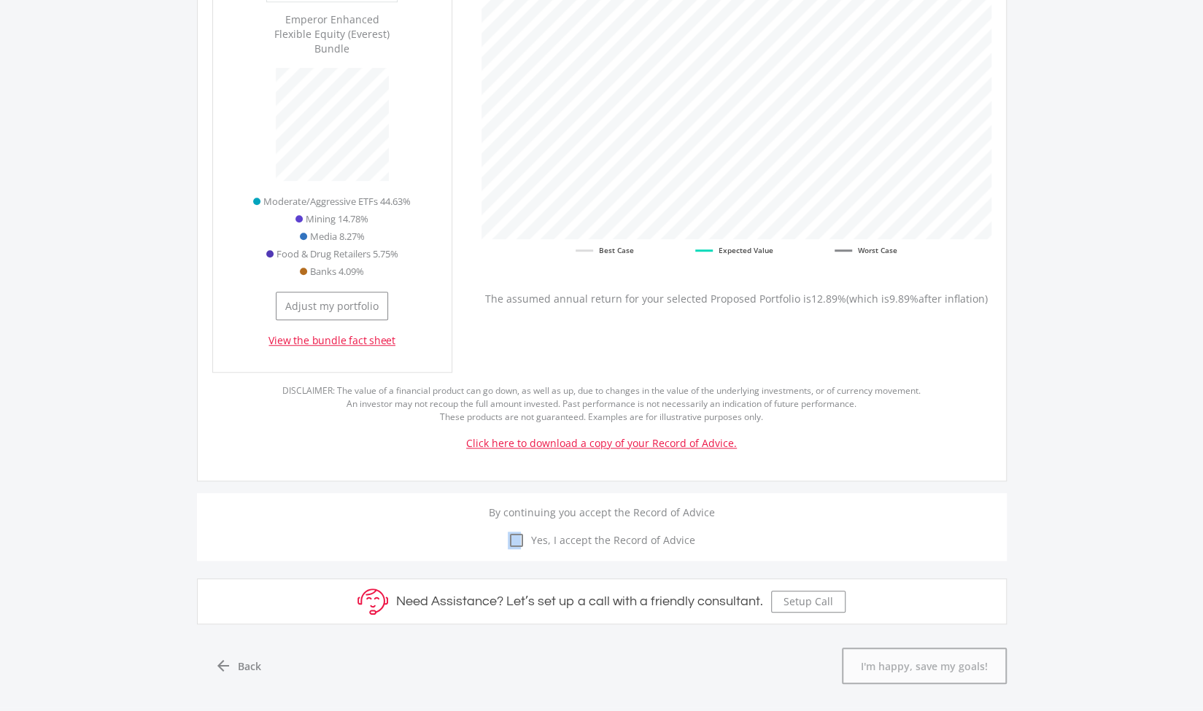
click at [602, 532] on input "check_box_outline_blank check_box Yes, I accept the Record of Advice" at bounding box center [602, 532] width 0 height 0
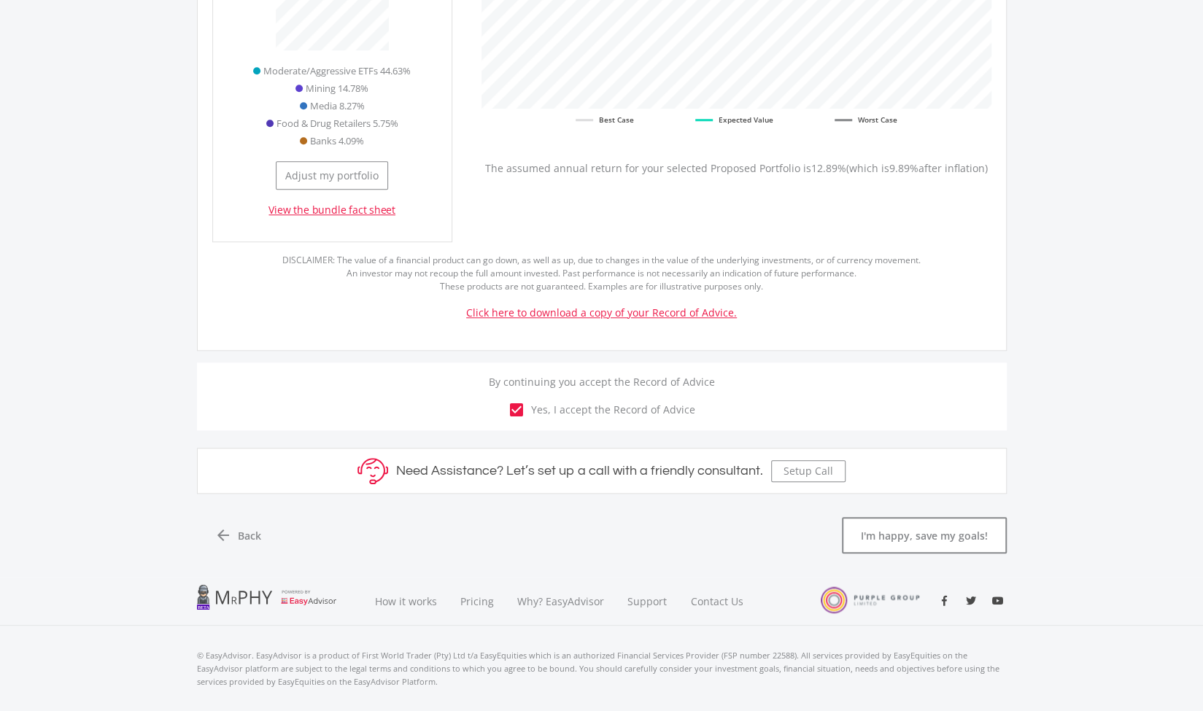
scroll to position [748, 0]
click at [868, 518] on button "I'm happy, save my goals!" at bounding box center [924, 536] width 165 height 36
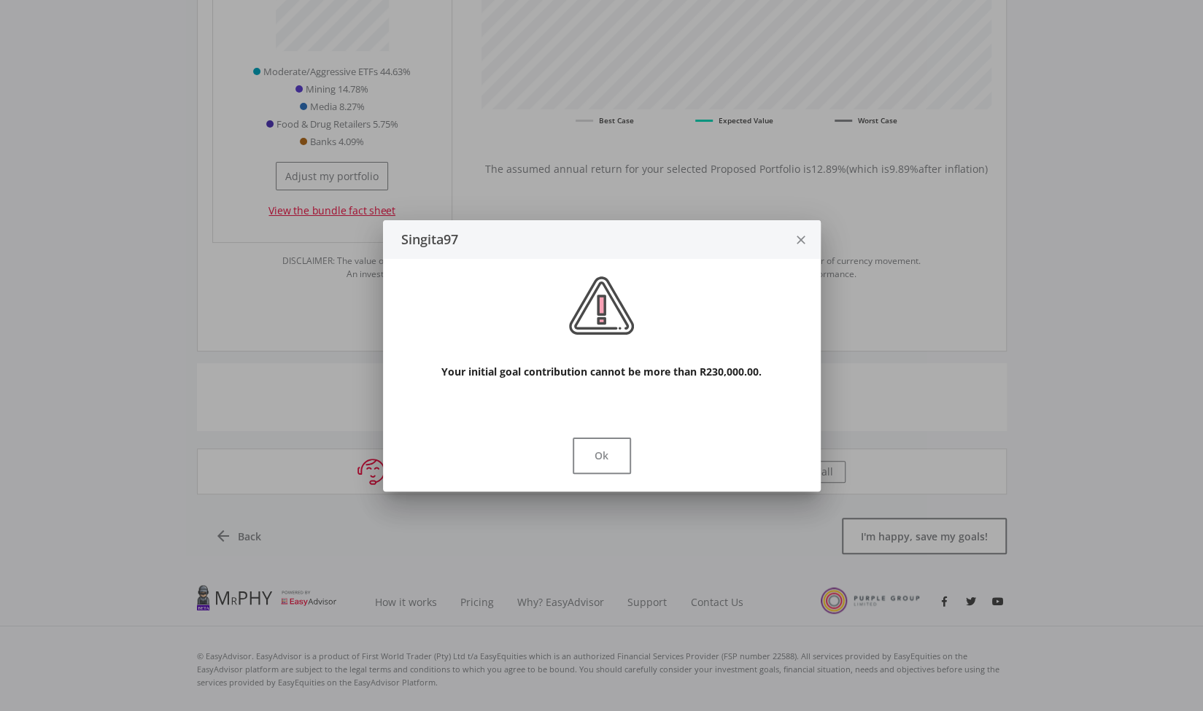
scroll to position [0, 0]
click at [624, 451] on button "Ok" at bounding box center [601, 456] width 58 height 36
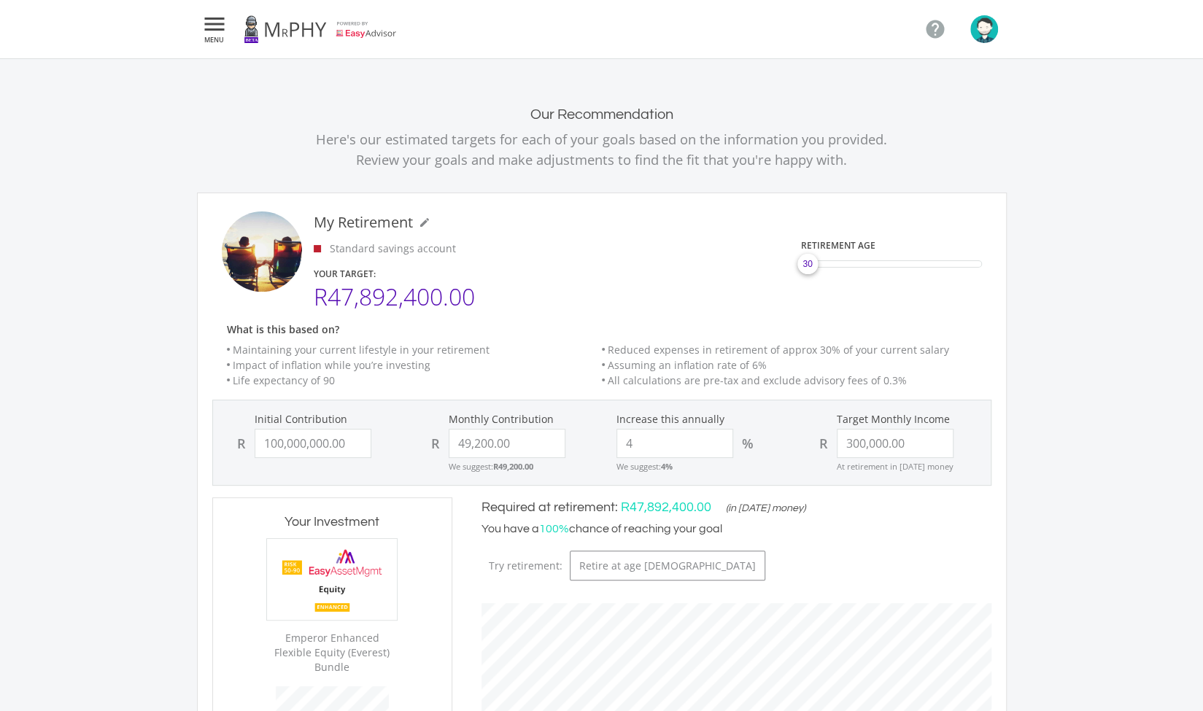
scroll to position [748, 0]
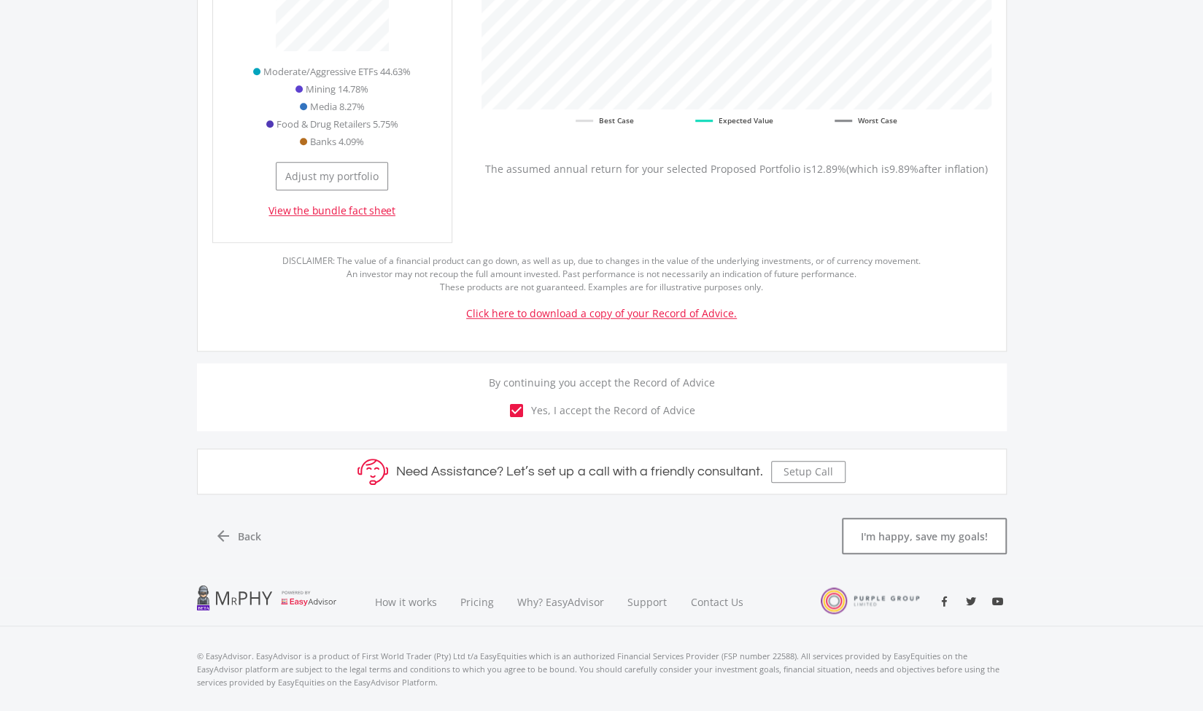
click at [618, 306] on link "Click here to download a copy of your Record of Advice." at bounding box center [601, 313] width 271 height 14
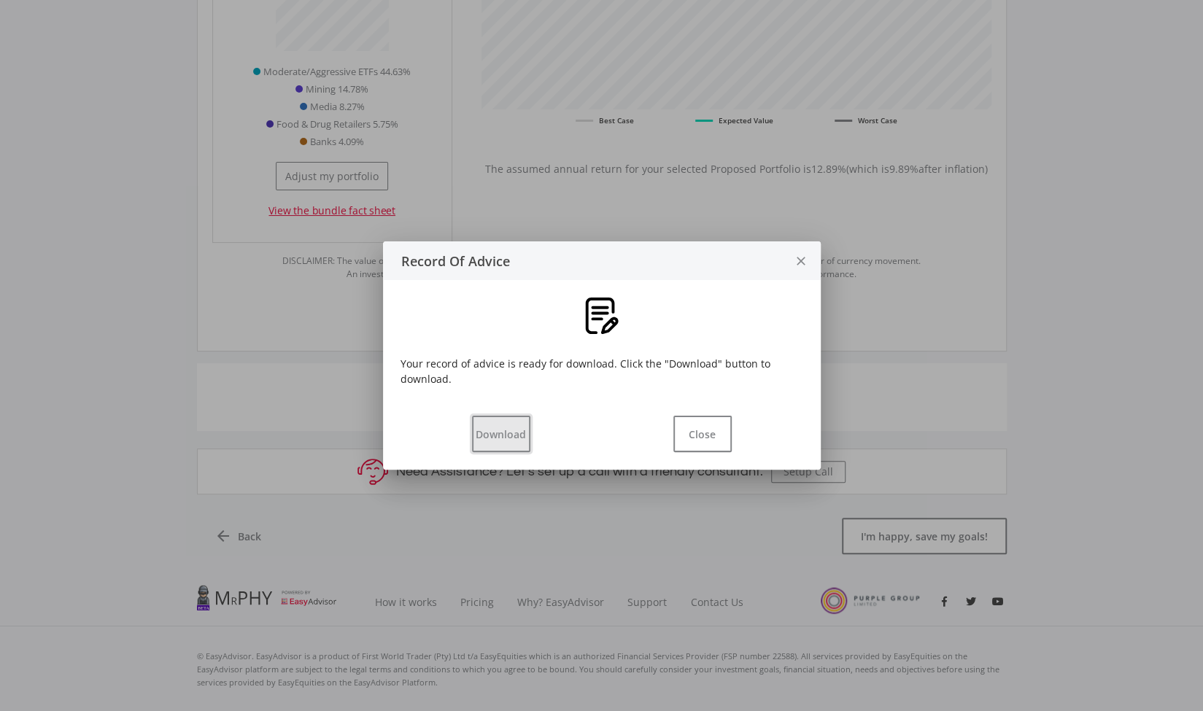
click at [511, 435] on button "Download" at bounding box center [501, 434] width 58 height 36
